Goal: Transaction & Acquisition: Purchase product/service

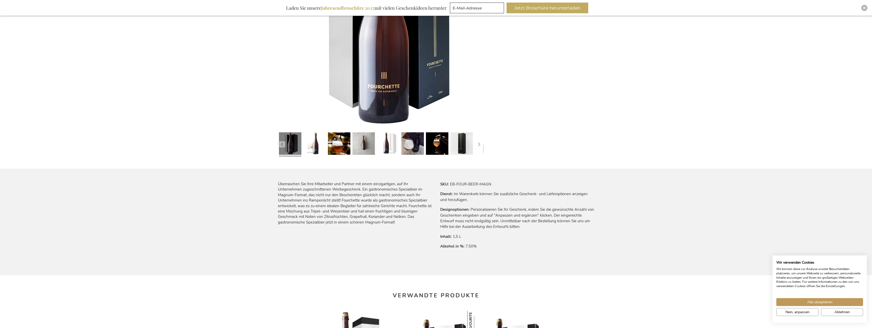
scroll to position [230, 0]
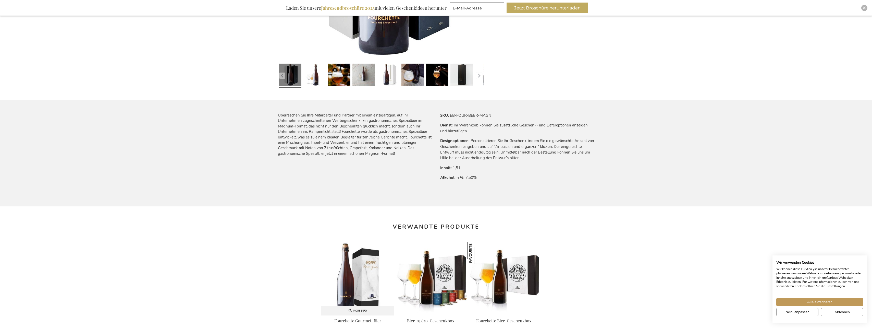
drag, startPoint x: 363, startPoint y: 258, endPoint x: 358, endPoint y: 256, distance: 5.9
click at [363, 258] on img at bounding box center [357, 277] width 73 height 71
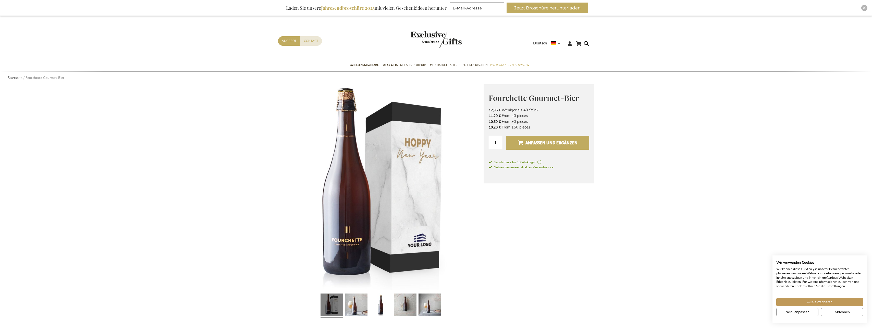
click at [550, 145] on span "Anpassen und ergänzen" at bounding box center [548, 143] width 60 height 8
click at [573, 46] on link "Mein Warenkorb 1 1 items" at bounding box center [575, 44] width 12 height 8
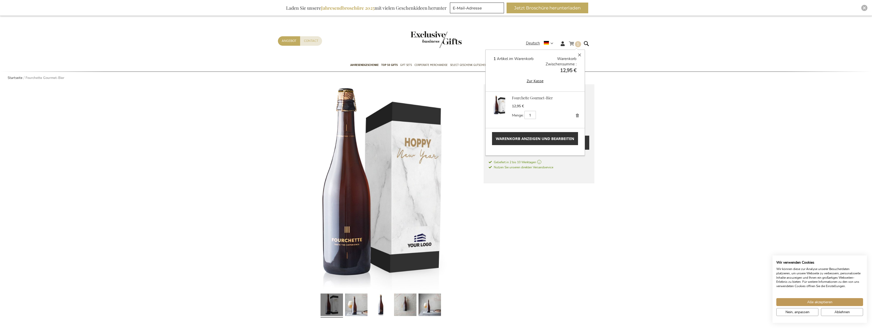
click at [538, 137] on span "Warenkorb anzeigen und bearbeiten" at bounding box center [535, 138] width 78 height 5
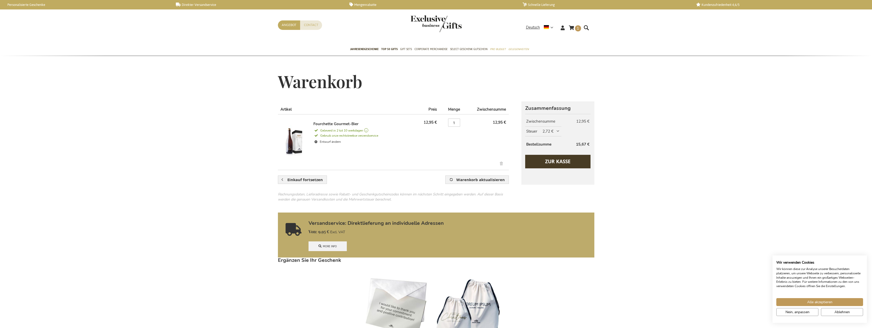
click at [558, 160] on span "Zur Kasse" at bounding box center [558, 161] width 26 height 7
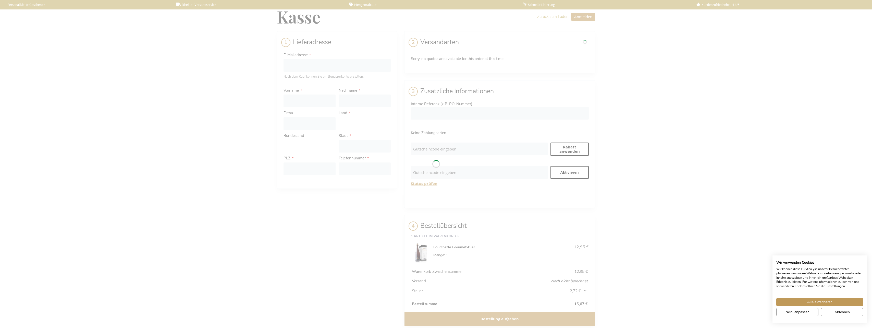
select select "BE"
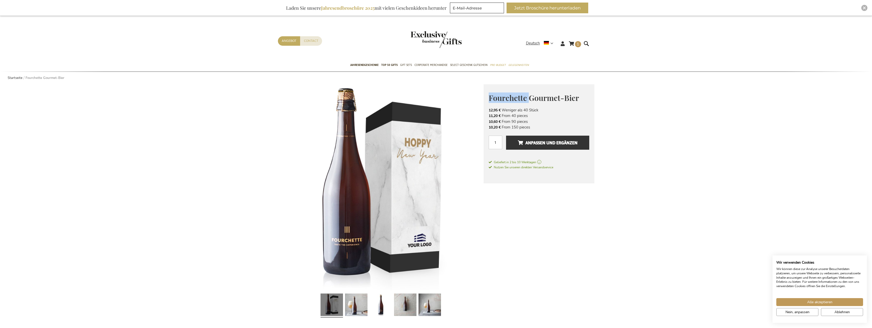
drag, startPoint x: 514, startPoint y: 98, endPoint x: 490, endPoint y: 98, distance: 24.0
click at [490, 98] on span "Fourchette Gourmet-Bier" at bounding box center [534, 98] width 90 height 10
click at [468, 5] on input "E-Mail-Adresse" at bounding box center [477, 8] width 54 height 11
paste input "Fourchette"
type input "Fourchette"
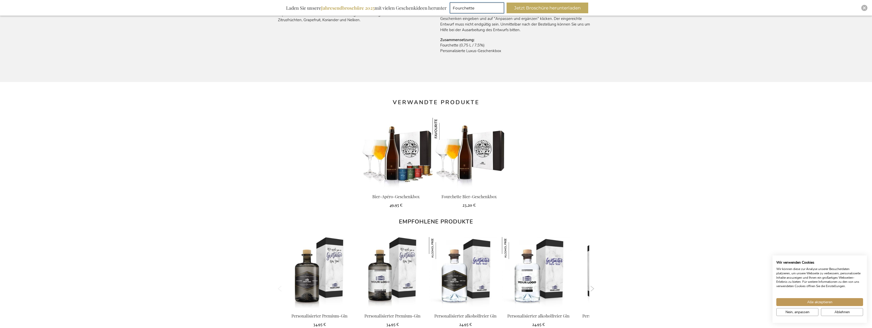
scroll to position [357, 0]
click at [385, 174] on img at bounding box center [396, 154] width 73 height 73
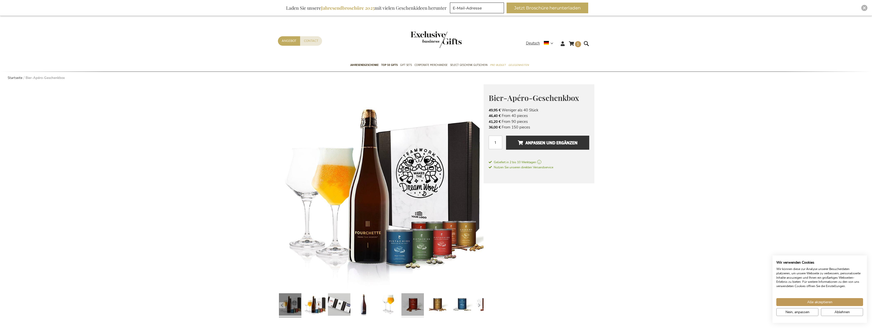
click at [417, 302] on link at bounding box center [412, 305] width 22 height 28
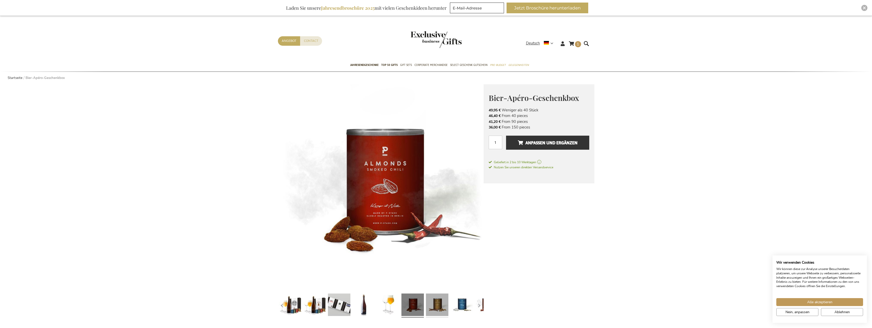
click at [440, 303] on link at bounding box center [437, 305] width 22 height 28
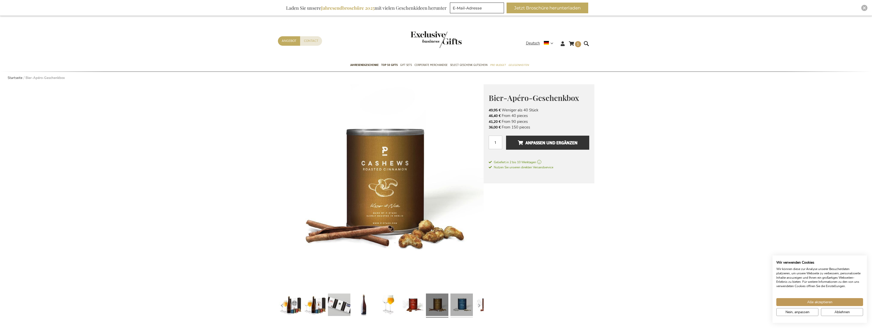
click at [455, 304] on link at bounding box center [461, 305] width 22 height 28
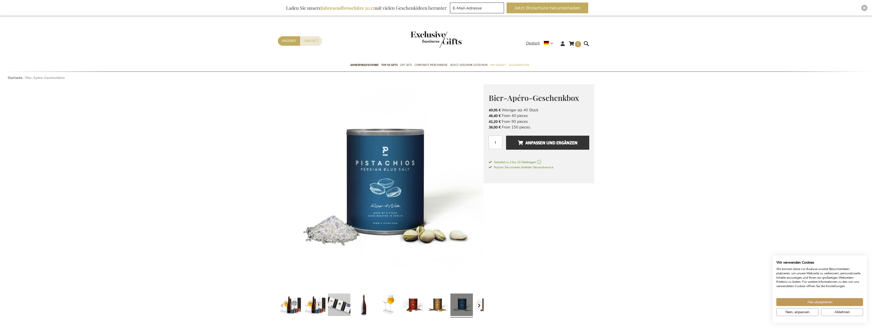
click at [480, 307] on button "button" at bounding box center [479, 305] width 6 height 6
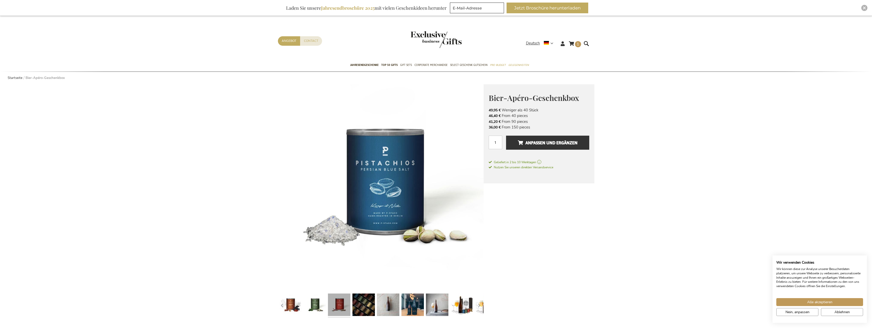
click at [335, 305] on link at bounding box center [339, 305] width 22 height 28
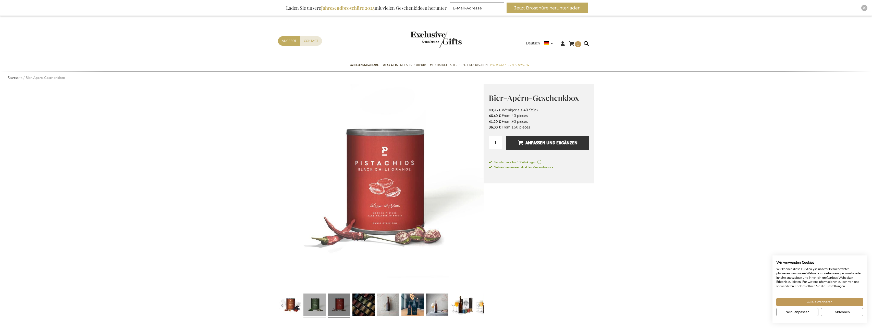
drag, startPoint x: 312, startPoint y: 305, endPoint x: 309, endPoint y: 305, distance: 2.6
click at [311, 305] on link at bounding box center [314, 305] width 22 height 28
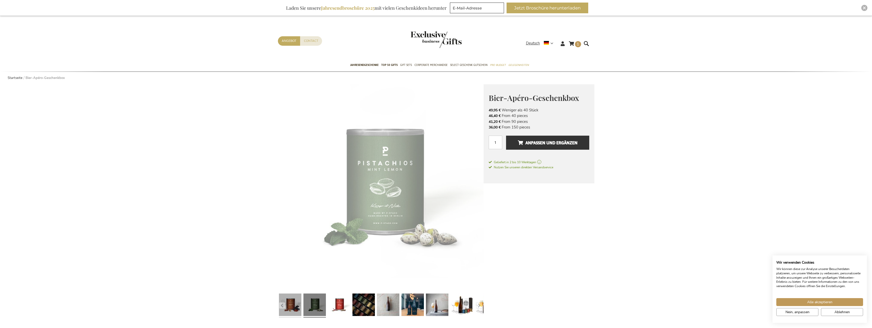
click at [293, 304] on link at bounding box center [290, 305] width 22 height 28
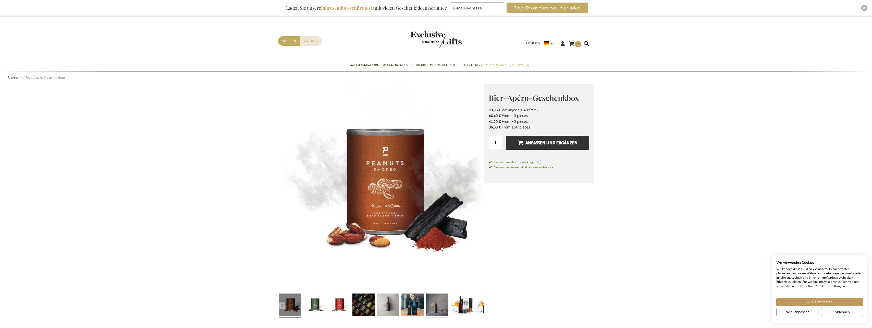
click at [448, 307] on link at bounding box center [437, 305] width 22 height 28
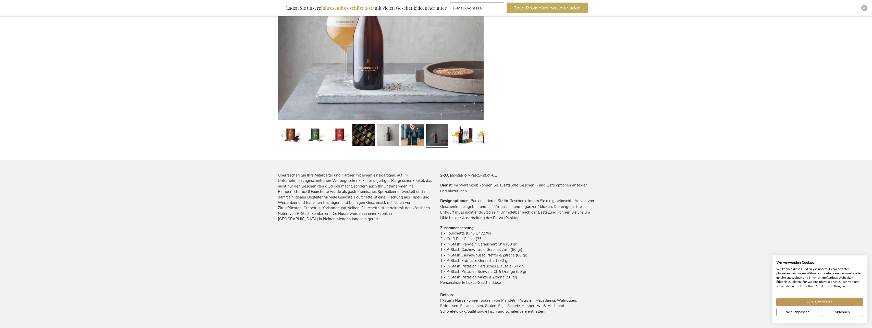
scroll to position [204, 0]
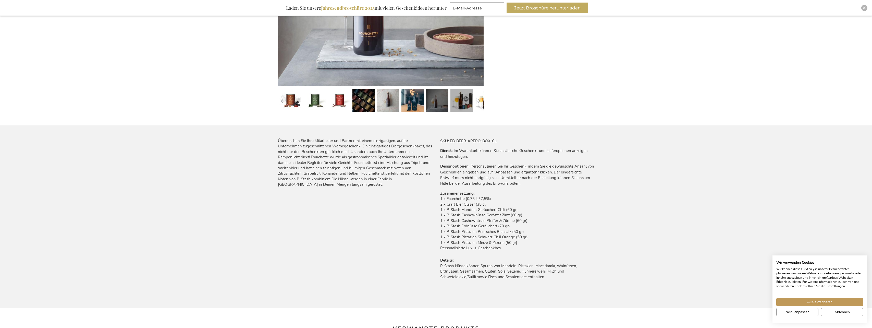
click at [458, 96] on link at bounding box center [461, 101] width 22 height 28
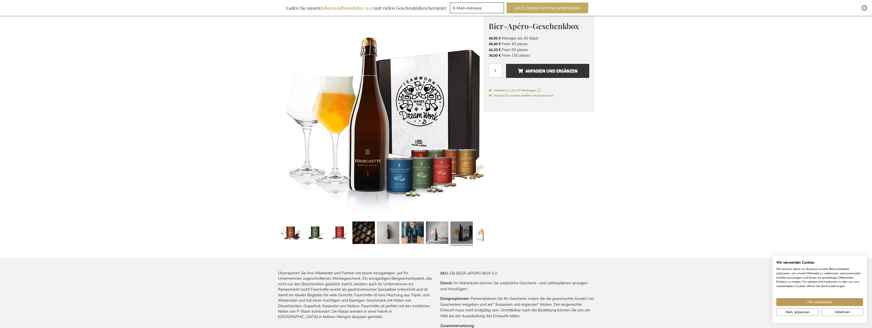
scroll to position [26, 0]
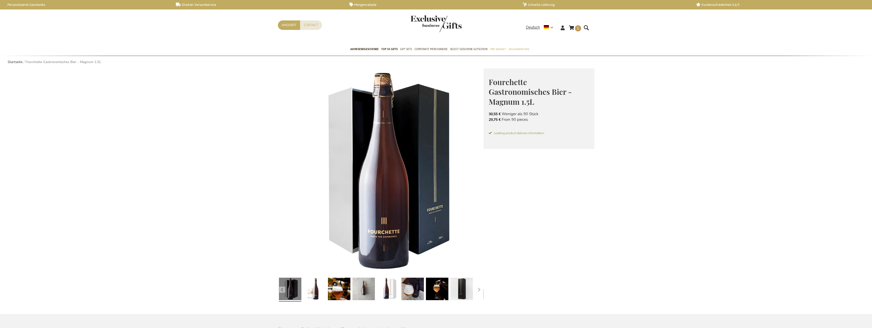
scroll to position [230, 0]
